Goal: Information Seeking & Learning: Find contact information

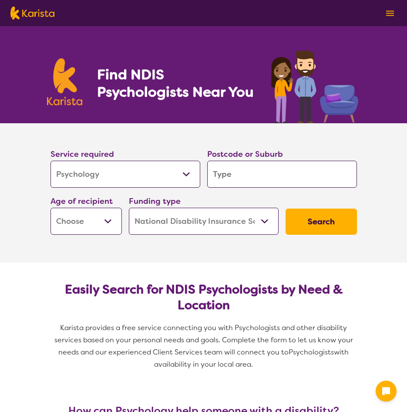
select select "Psychology"
select select "NDIS"
select select "Psychology"
select select "NDIS"
click at [231, 180] on input "search" at bounding box center [282, 174] width 150 height 27
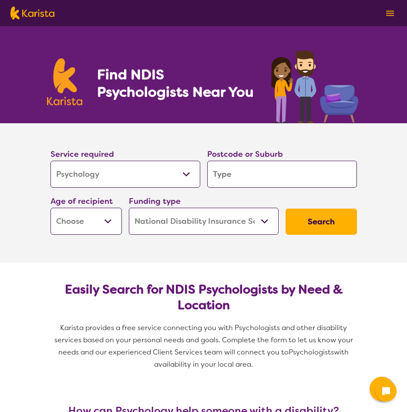
type input "y"
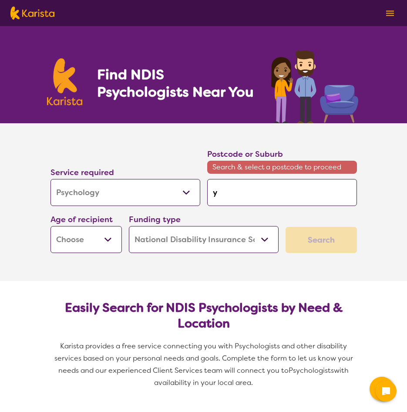
type input "yo"
type input "yok"
type input "yoki"
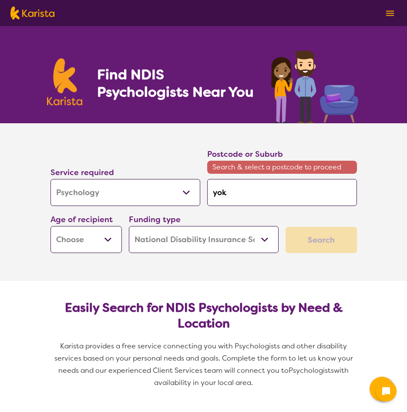
type input "yoki"
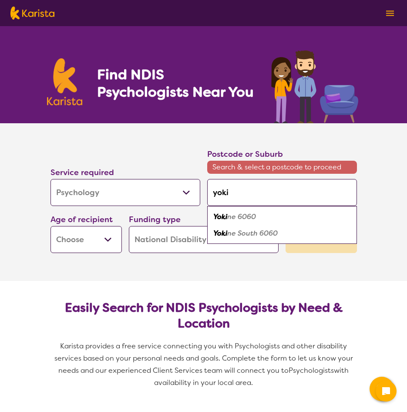
type input "yokin"
click at [249, 219] on em "e 6060" at bounding box center [244, 216] width 24 height 9
type input "6060"
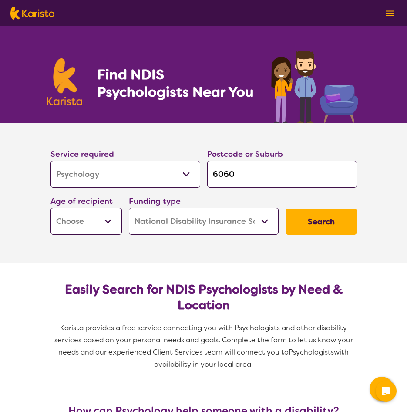
click at [101, 224] on select "Early Childhood - 0 to 9 Child - 10 to 11 Adolescent - 12 to 17 Adult - 18 to 6…" at bounding box center [86, 221] width 71 height 27
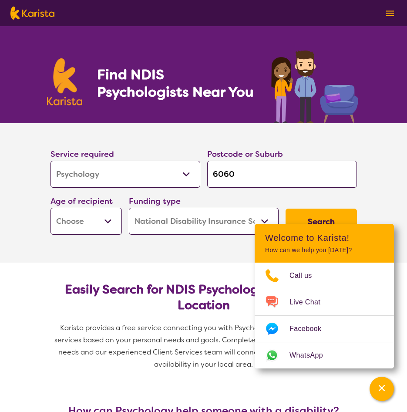
select select "CH"
click at [51, 208] on select "Early Childhood - 0 to 9 Child - 10 to 11 Adolescent - 12 to 17 Adult - 18 to 6…" at bounding box center [86, 221] width 71 height 27
select select "CH"
click at [385, 394] on div "Channel Menu" at bounding box center [381, 388] width 17 height 19
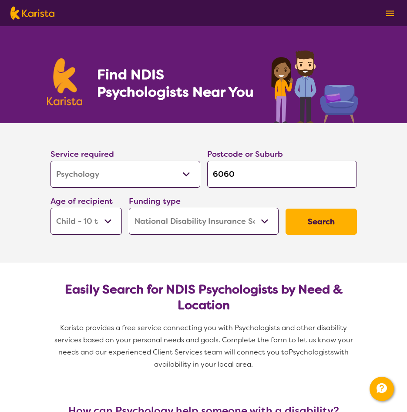
click at [326, 226] on button "Search" at bounding box center [321, 222] width 71 height 26
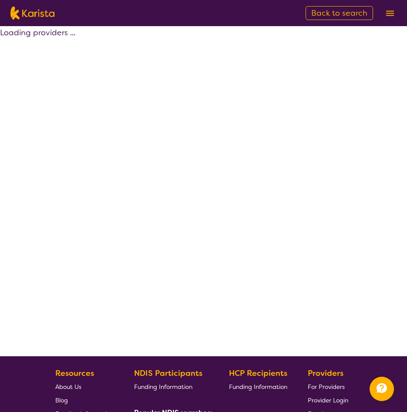
select select "by_score"
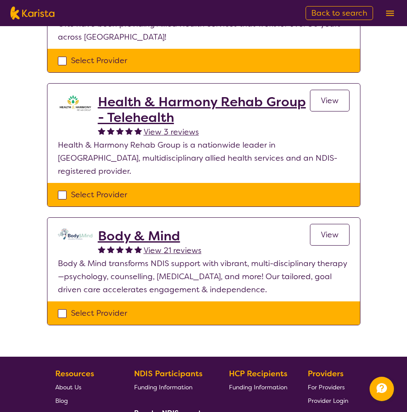
scroll to position [305, 0]
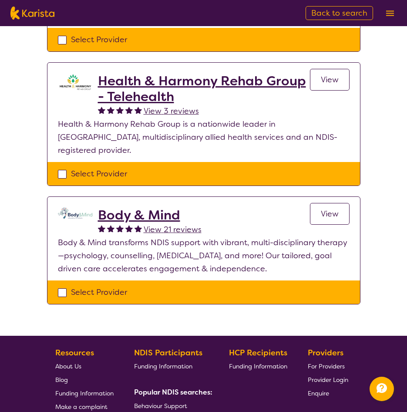
click at [152, 207] on h2 "Body & Mind" at bounding box center [150, 215] width 104 height 16
